Goal: Information Seeking & Learning: Learn about a topic

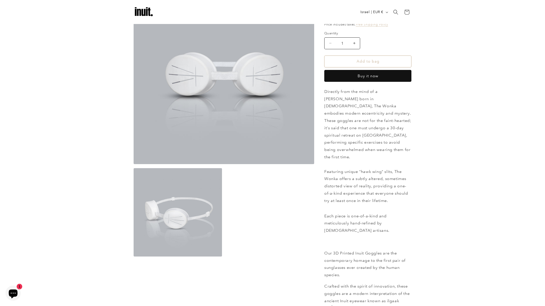
scroll to position [49, 0]
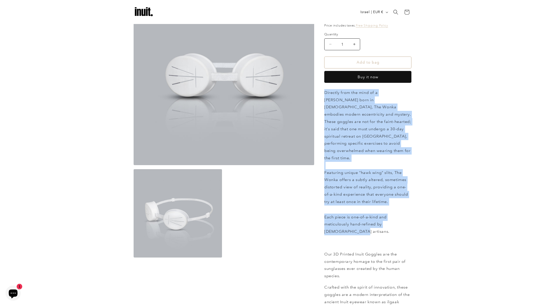
drag, startPoint x: 325, startPoint y: 92, endPoint x: 415, endPoint y: 217, distance: 153.4
click at [415, 217] on div "Skip to product information Open media 1 in modal Open media 2 in modal NaN / o…" at bounding box center [272, 227] width 303 height 484
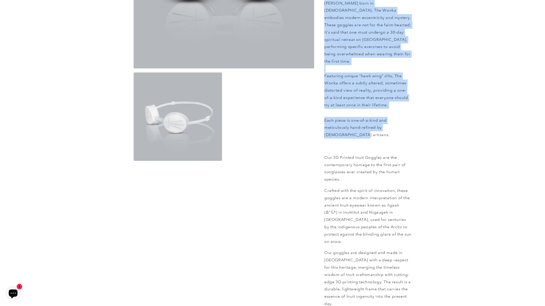
scroll to position [147, 0]
copy div "Directly from the mind of a [PERSON_NAME] born in [DEMOGRAPHIC_DATA], The Wonka…"
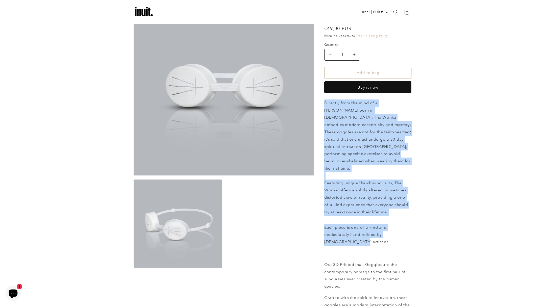
scroll to position [0, 0]
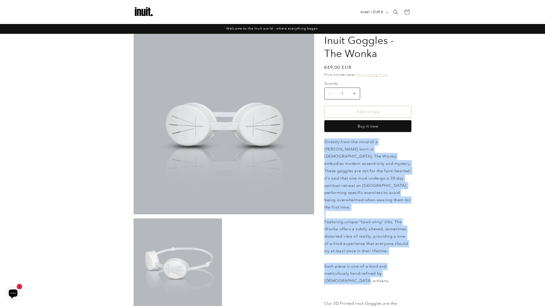
click at [139, 13] on img at bounding box center [144, 12] width 20 height 20
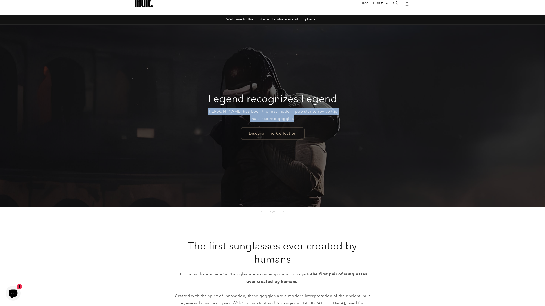
scroll to position [9, 0]
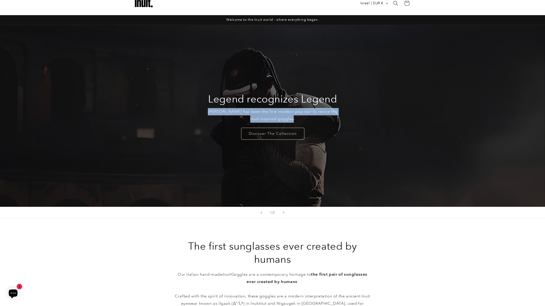
drag, startPoint x: 208, startPoint y: 111, endPoint x: 302, endPoint y: 120, distance: 94.4
click at [302, 120] on p "Travis Scott has been the first modern pop star to revive the Inuit-inspired go…" at bounding box center [273, 115] width 138 height 15
copy p "Travis Scott has been the first modern pop star to revive the Inuit-inspired go…"
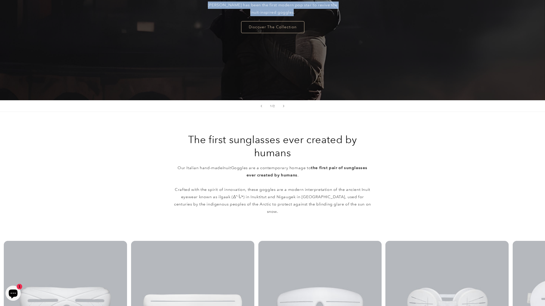
scroll to position [0, 0]
